Goal: Task Accomplishment & Management: Use online tool/utility

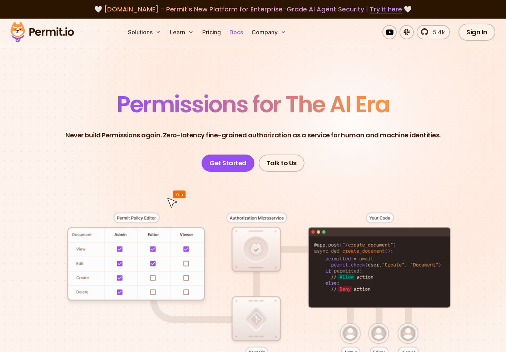
click at [239, 35] on link "Docs" at bounding box center [236, 32] width 19 height 14
click at [238, 33] on link "Docs" at bounding box center [236, 32] width 19 height 14
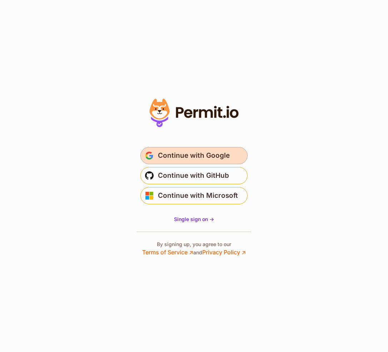
click at [168, 158] on span "Continue with Google" at bounding box center [194, 155] width 72 height 11
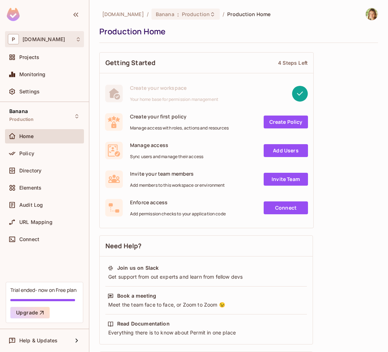
click at [31, 40] on span "permit.io" at bounding box center [44, 39] width 43 height 6
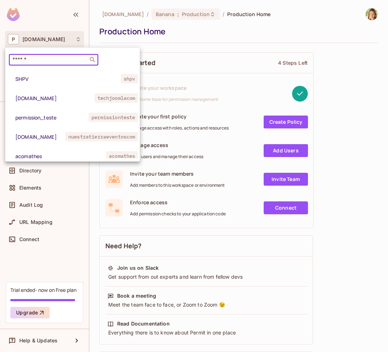
click at [36, 62] on input "text" at bounding box center [48, 59] width 75 height 7
type input "*****"
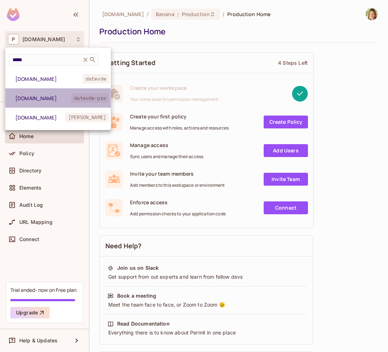
click at [52, 98] on span "datev.de" at bounding box center [43, 98] width 56 height 7
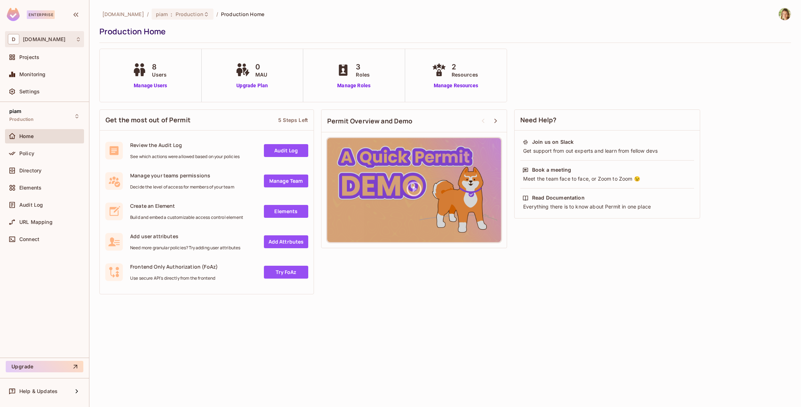
click at [24, 40] on span "datev.de" at bounding box center [44, 39] width 43 height 6
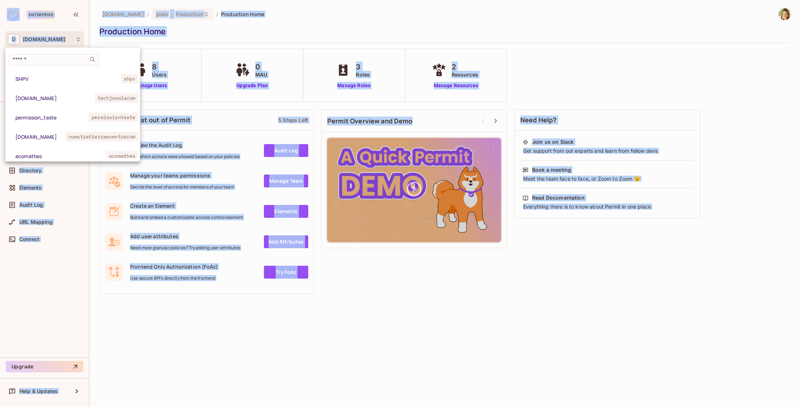
click at [24, 40] on div at bounding box center [400, 203] width 801 height 407
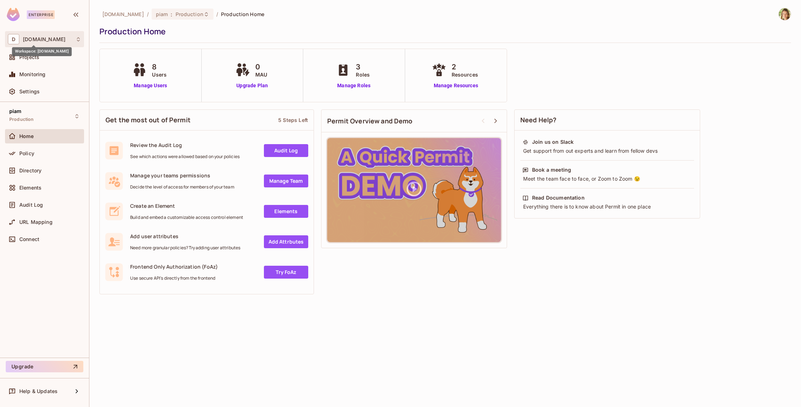
click at [24, 40] on span "datev.de" at bounding box center [44, 39] width 43 height 6
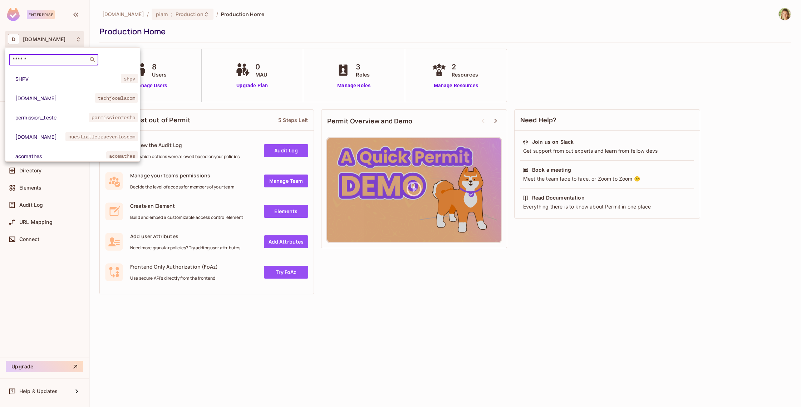
click at [32, 60] on input "text" at bounding box center [48, 59] width 75 height 7
type input "*****"
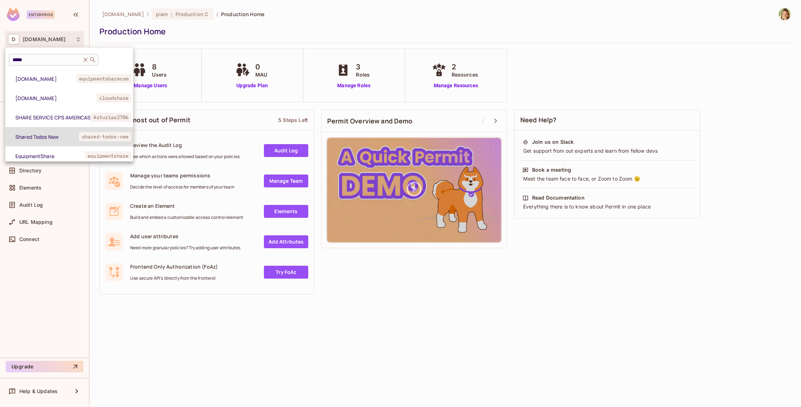
scroll to position [7, 0]
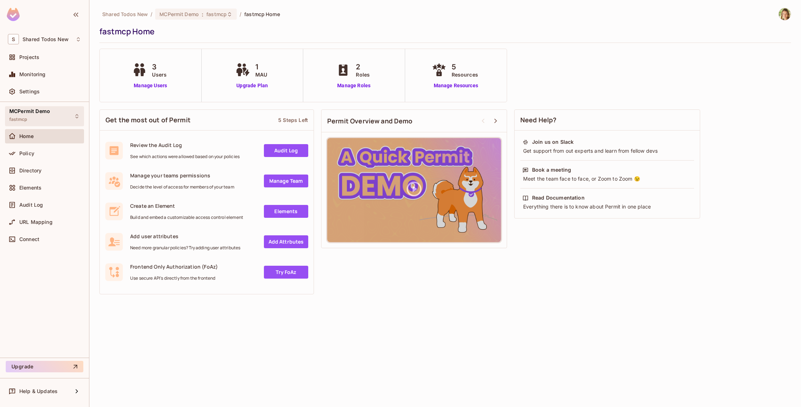
click at [14, 108] on span "MCPermit Demo" at bounding box center [29, 111] width 41 height 6
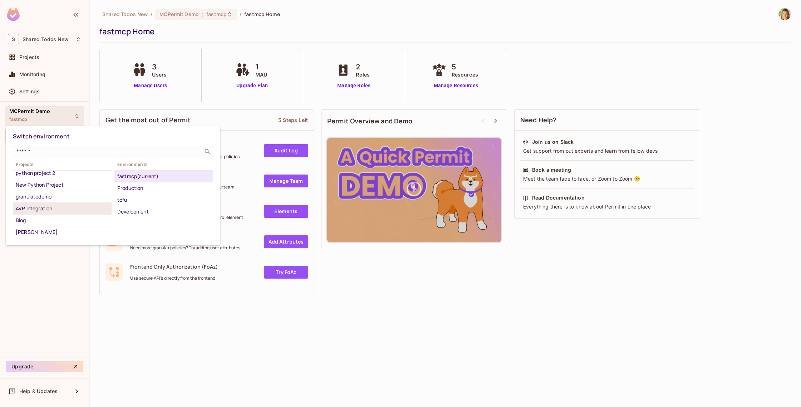
scroll to position [307, 0]
click at [70, 231] on li "New Node Project" at bounding box center [62, 228] width 99 height 12
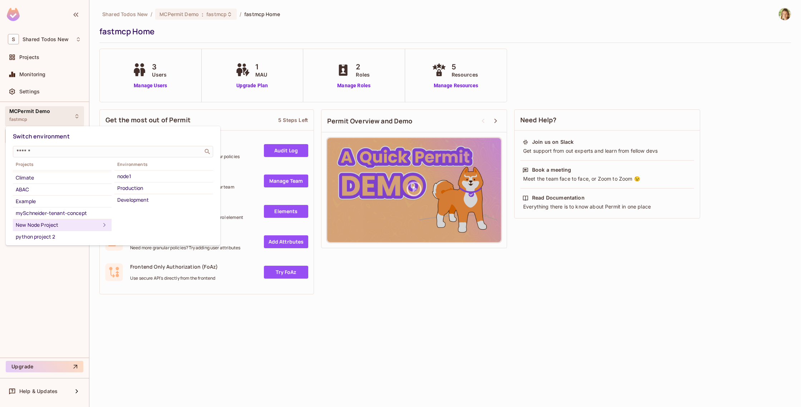
drag, startPoint x: 204, startPoint y: 28, endPoint x: 173, endPoint y: 9, distance: 36.4
click at [197, 23] on div at bounding box center [400, 203] width 801 height 407
